Goal: Task Accomplishment & Management: Use online tool/utility

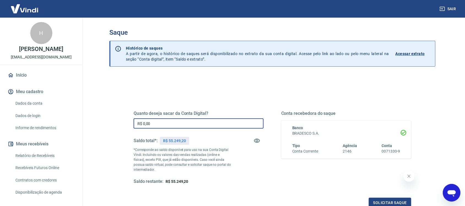
click at [155, 126] on input "R$ 0,00" at bounding box center [199, 123] width 130 height 10
drag, startPoint x: 155, startPoint y: 126, endPoint x: 119, endPoint y: 131, distance: 36.0
click at [120, 130] on div "Quanto deseja sacar da Conta Digital? R$ 0,00 ​ Saldo total*: R$ 55.249,20 *Cor…" at bounding box center [272, 151] width 304 height 128
type input "R$ 5.708,38"
click at [383, 203] on button "Solicitar saque" at bounding box center [390, 203] width 42 height 10
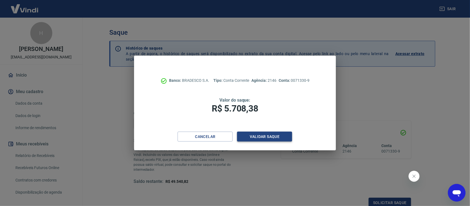
click at [269, 136] on button "Validar saque" at bounding box center [264, 137] width 55 height 10
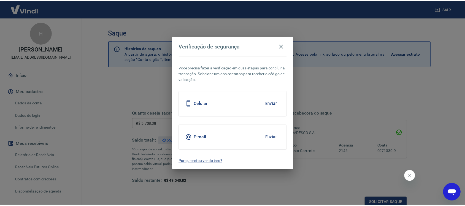
scroll to position [2, 0]
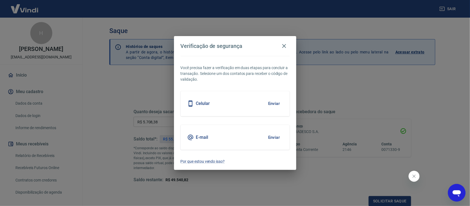
click at [275, 142] on button "Enviar" at bounding box center [274, 138] width 18 height 12
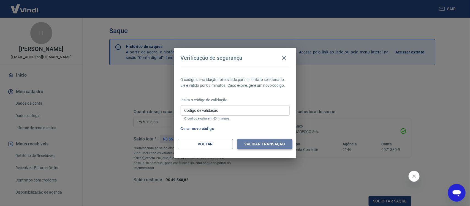
click at [264, 144] on button "Validar transação" at bounding box center [265, 144] width 55 height 10
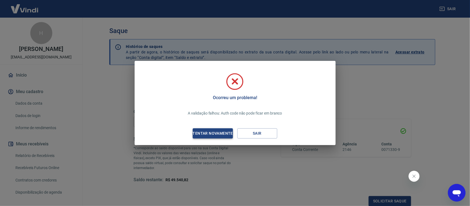
click at [210, 136] on div "Tentar novamente" at bounding box center [212, 133] width 53 height 7
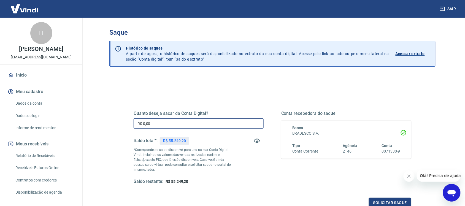
drag, startPoint x: 158, startPoint y: 124, endPoint x: 103, endPoint y: 135, distance: 56.1
click at [103, 134] on div "Saque Histórico de saques A partir de agora, o histórico de saques será disponi…" at bounding box center [272, 125] width 339 height 215
type input "R$ 5.708,38"
click at [387, 200] on button "Solicitar saque" at bounding box center [390, 203] width 42 height 10
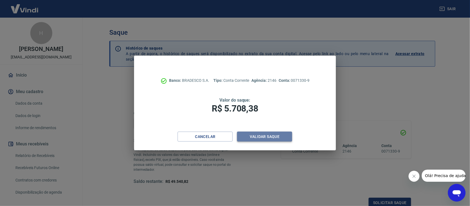
click at [276, 136] on button "Validar saque" at bounding box center [264, 137] width 55 height 10
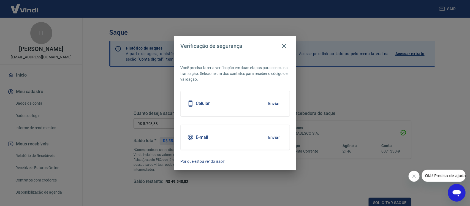
scroll to position [2, 0]
click at [277, 137] on button "Enviar" at bounding box center [274, 138] width 18 height 12
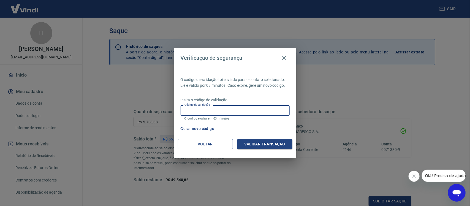
click at [190, 112] on input "Código de validação" at bounding box center [235, 110] width 109 height 10
click at [336, 198] on div "Verificação de segurança O código de validação foi enviado para o contato selec…" at bounding box center [235, 103] width 470 height 206
click at [211, 129] on button "Gerar novo código" at bounding box center [198, 129] width 38 height 10
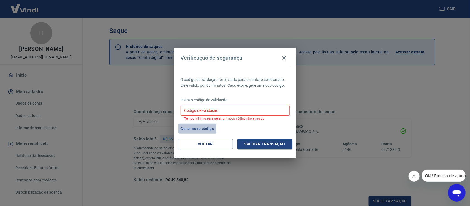
click at [207, 129] on button "Gerar novo código" at bounding box center [198, 129] width 38 height 10
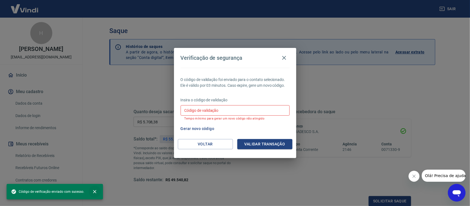
click at [95, 192] on icon "close" at bounding box center [95, 192] width 6 height 6
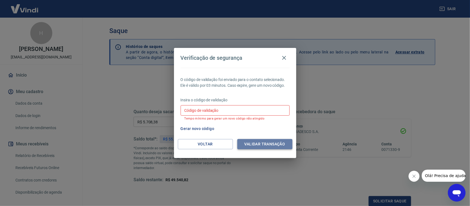
click at [246, 145] on button "Validar transação" at bounding box center [265, 144] width 55 height 10
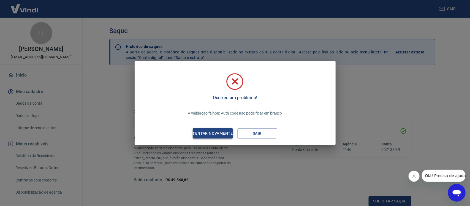
click at [216, 133] on div "Tentar novamente" at bounding box center [212, 133] width 53 height 7
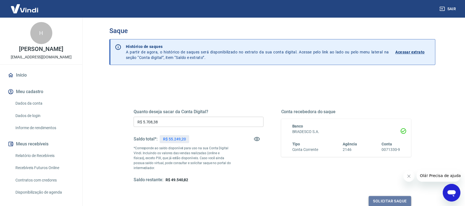
click at [380, 198] on button "Solicitar saque" at bounding box center [390, 201] width 42 height 10
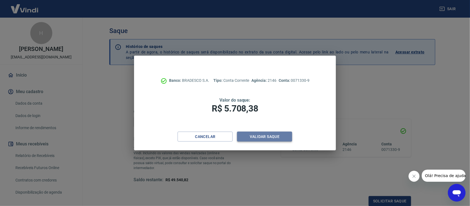
click at [269, 136] on button "Validar saque" at bounding box center [264, 137] width 55 height 10
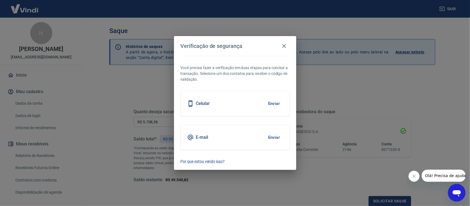
click at [273, 138] on button "Enviar" at bounding box center [274, 138] width 18 height 12
click at [272, 134] on button "Enviar" at bounding box center [274, 138] width 18 height 12
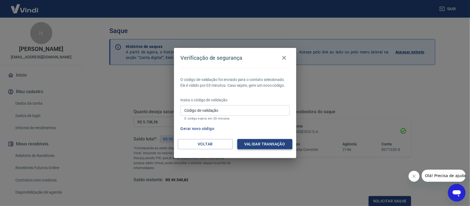
click at [271, 142] on button "Validar transação" at bounding box center [265, 144] width 55 height 10
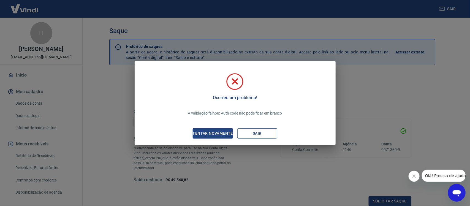
click at [259, 135] on button "Sair" at bounding box center [258, 133] width 40 height 10
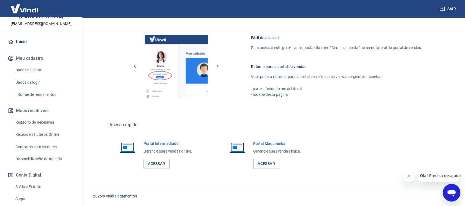
scroll to position [81, 0]
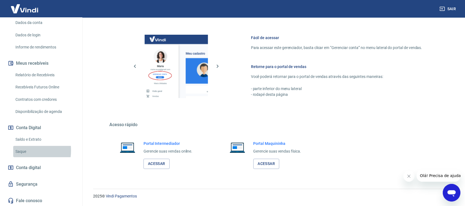
click at [17, 150] on link "Saque" at bounding box center [44, 151] width 63 height 11
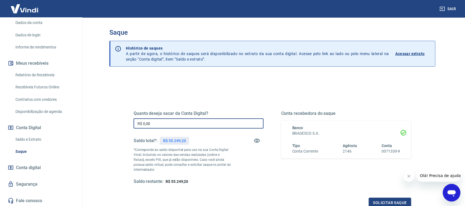
click at [137, 123] on input "R$ 0,00" at bounding box center [199, 123] width 130 height 10
type input "R$ 5.708,38"
click at [384, 204] on button "Solicitar saque" at bounding box center [390, 203] width 42 height 10
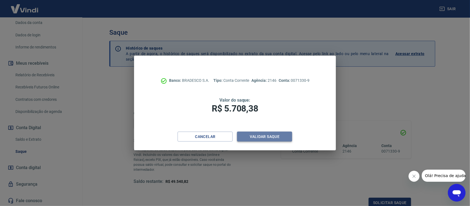
click at [268, 135] on button "Validar saque" at bounding box center [264, 137] width 55 height 10
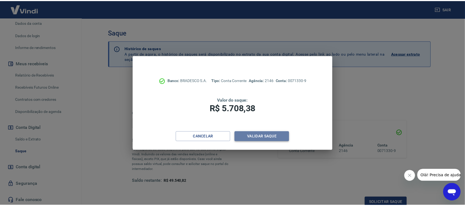
scroll to position [2, 0]
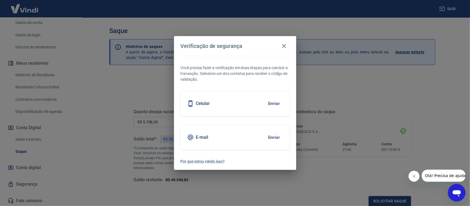
click at [274, 136] on button "Enviar" at bounding box center [274, 138] width 18 height 12
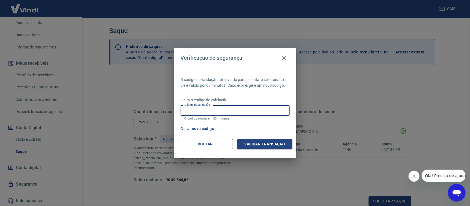
click at [184, 110] on input "Código de validação" at bounding box center [235, 110] width 109 height 10
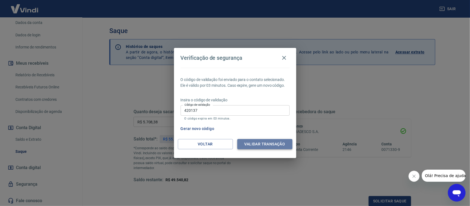
click at [265, 145] on button "Validar transação" at bounding box center [265, 144] width 55 height 10
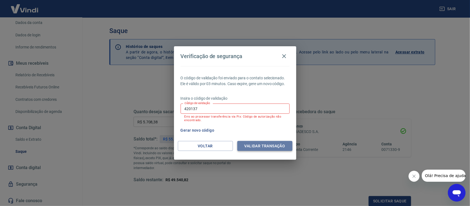
click at [268, 146] on button "Validar transação" at bounding box center [265, 146] width 55 height 10
drag, startPoint x: 203, startPoint y: 113, endPoint x: 148, endPoint y: 118, distance: 55.3
click at [148, 118] on div "Verificação de segurança O código de validação foi enviado para o contato selec…" at bounding box center [235, 103] width 470 height 206
type input "978761"
click at [268, 145] on button "Validar transação" at bounding box center [265, 146] width 55 height 10
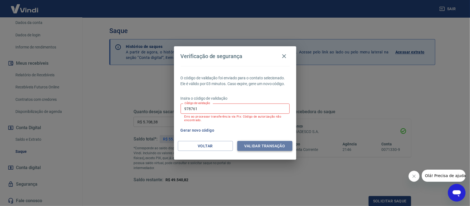
click at [268, 145] on button "Validar transação" at bounding box center [265, 146] width 55 height 10
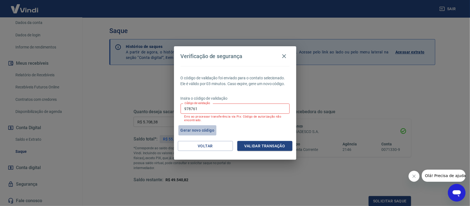
click at [196, 130] on button "Gerar novo código" at bounding box center [198, 130] width 38 height 10
click at [209, 130] on button "Gerar novo código" at bounding box center [198, 130] width 38 height 10
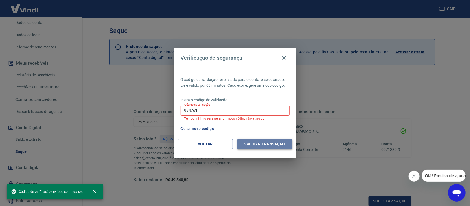
click at [260, 144] on button "Validar transação" at bounding box center [265, 144] width 55 height 10
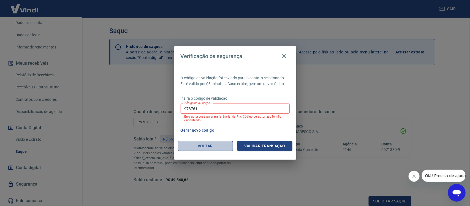
click at [207, 145] on button "Voltar" at bounding box center [205, 146] width 55 height 10
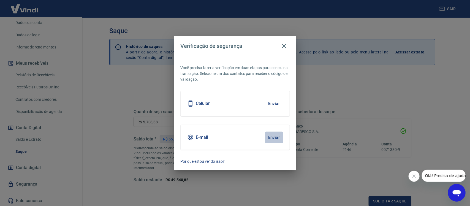
click at [276, 136] on button "Enviar" at bounding box center [274, 138] width 18 height 12
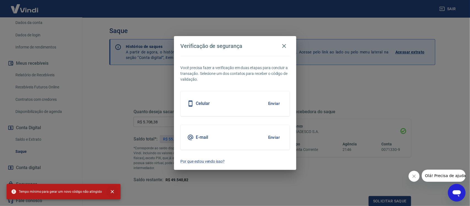
click at [111, 192] on icon "close" at bounding box center [112, 191] width 3 height 3
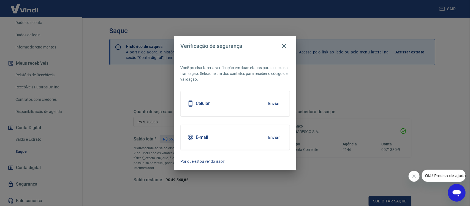
click at [277, 136] on button "Enviar" at bounding box center [274, 138] width 18 height 12
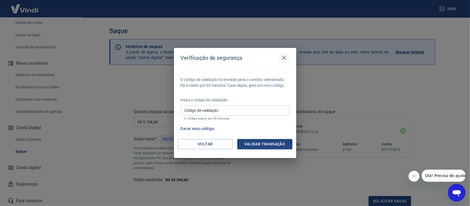
click at [286, 58] on icon "button" at bounding box center [284, 58] width 7 height 7
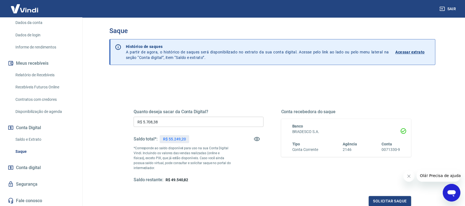
click at [432, 175] on span "Olá! Precisa de ajuda?" at bounding box center [441, 175] width 43 height 4
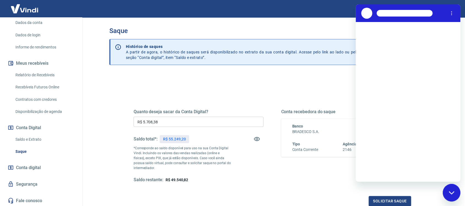
scroll to position [0, 0]
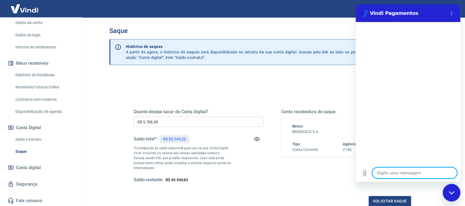
click at [398, 173] on textarea at bounding box center [414, 173] width 85 height 11
type textarea "o"
type textarea "x"
type textarea "oi"
type textarea "x"
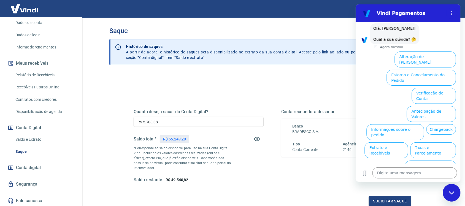
scroll to position [25, 0]
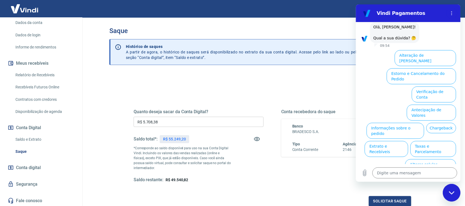
type textarea "x"
